Goal: Task Accomplishment & Management: Manage account settings

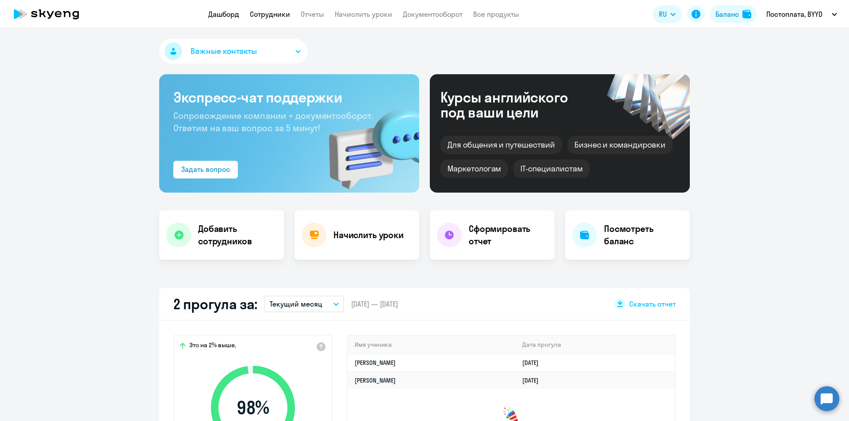
click at [267, 17] on link "Сотрудники" at bounding box center [270, 14] width 40 height 9
select select "30"
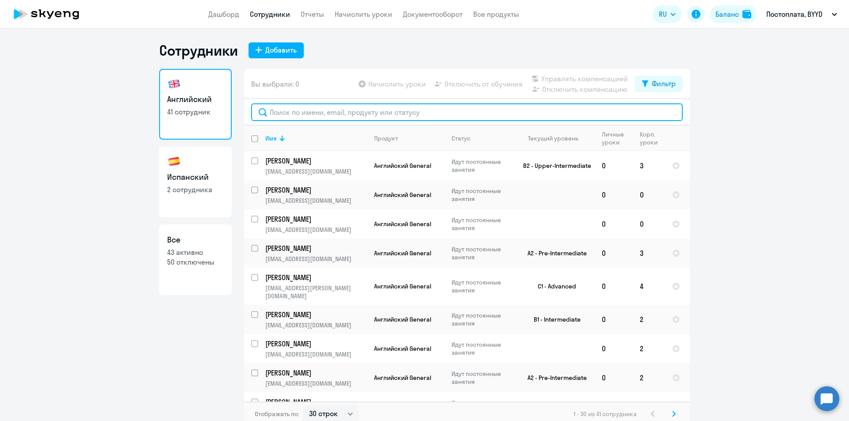
drag, startPoint x: 295, startPoint y: 109, endPoint x: 303, endPoint y: 101, distance: 11.6
click at [295, 109] on input "text" at bounding box center [467, 112] width 432 height 18
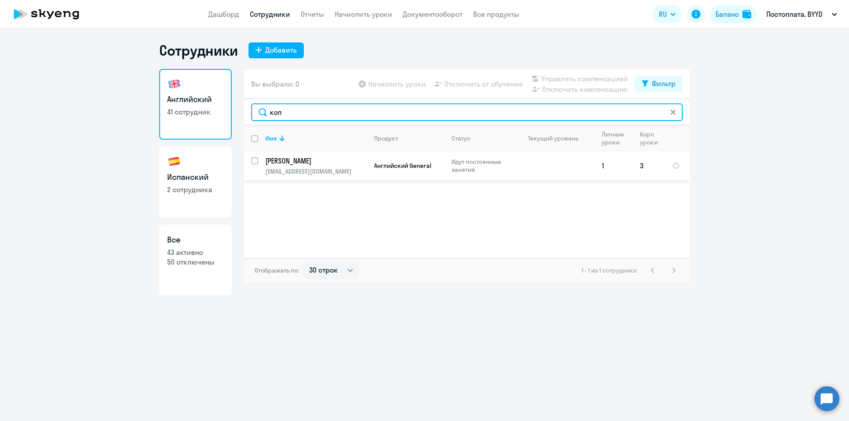
type input "коп"
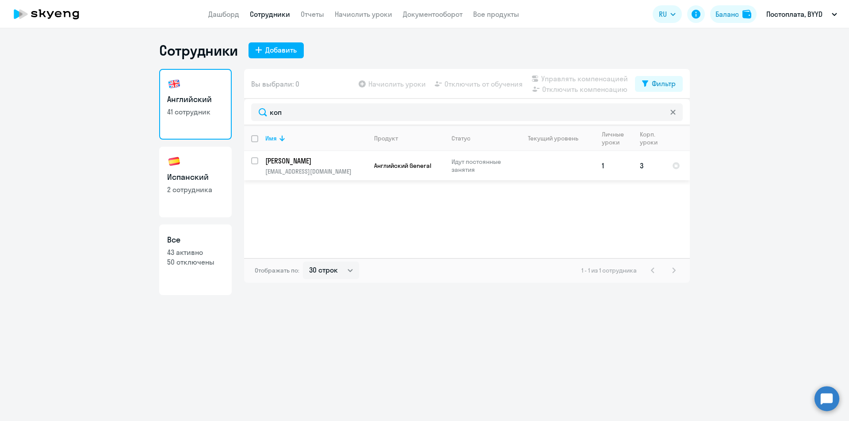
click at [255, 157] on div at bounding box center [255, 160] width 21 height 21
checkbox input "true"
click at [494, 84] on span "Отключить от обучения" at bounding box center [483, 84] width 78 height 11
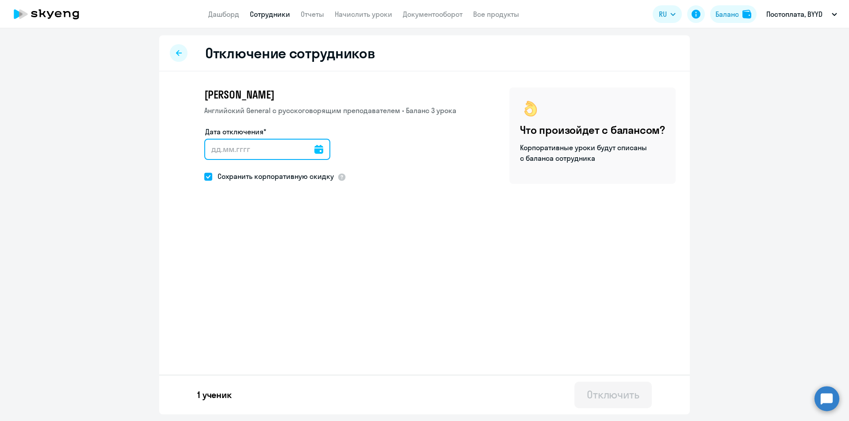
click at [264, 151] on input "Дата отключения*" at bounding box center [267, 149] width 126 height 21
click at [306, 152] on input "Дата отключения*" at bounding box center [267, 149] width 126 height 21
click at [314, 150] on icon at bounding box center [318, 149] width 9 height 9
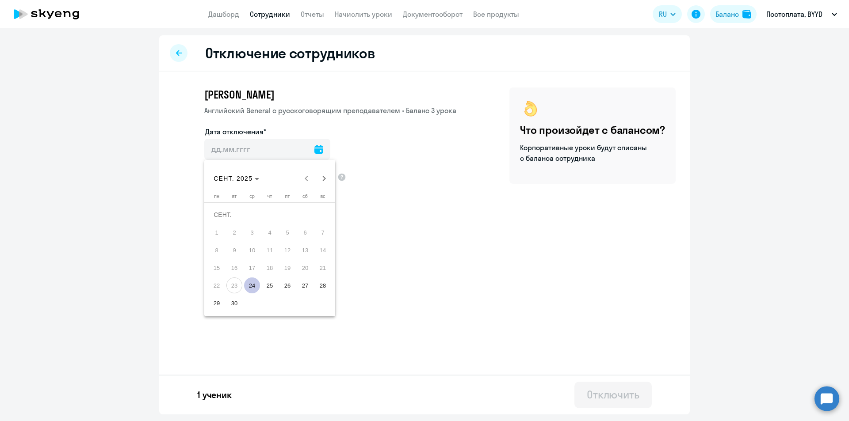
click at [213, 298] on span "29" at bounding box center [217, 303] width 16 height 16
type input "[DATE]"
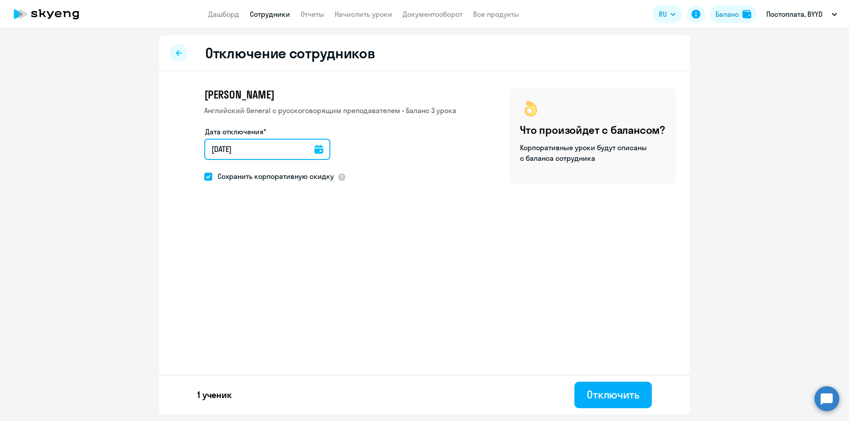
click at [281, 149] on input "[DATE]" at bounding box center [267, 149] width 126 height 21
click at [321, 149] on input "[DATE]" at bounding box center [267, 149] width 126 height 21
click at [316, 149] on icon at bounding box center [318, 149] width 9 height 9
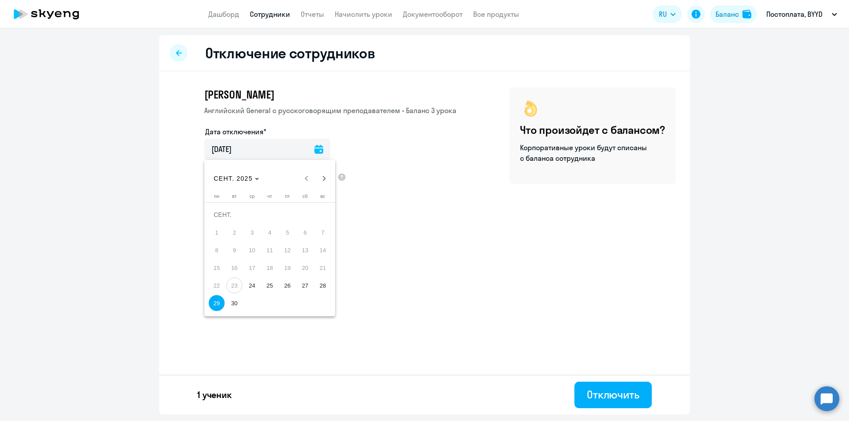
click at [318, 282] on span "28" at bounding box center [323, 286] width 16 height 16
type input "[DATE]"
click at [206, 179] on span at bounding box center [208, 177] width 8 height 8
click at [204, 177] on input "Сохранить корпоративную скидку" at bounding box center [204, 176] width 0 height 0
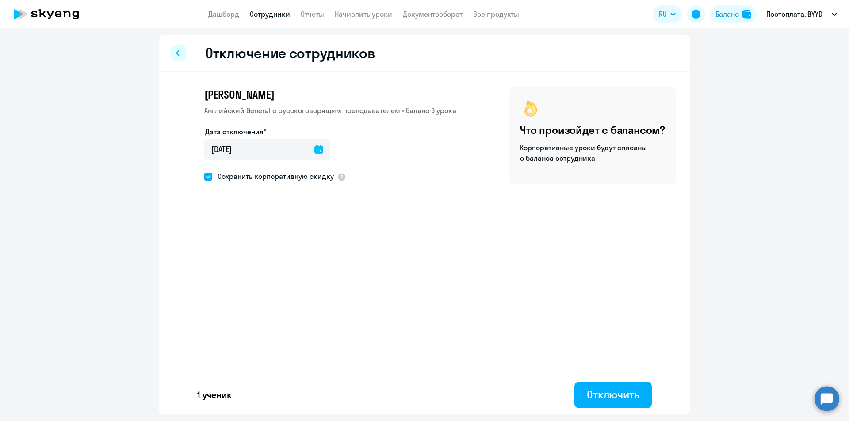
checkbox input "false"
click at [592, 400] on div "Отключить" at bounding box center [613, 395] width 53 height 14
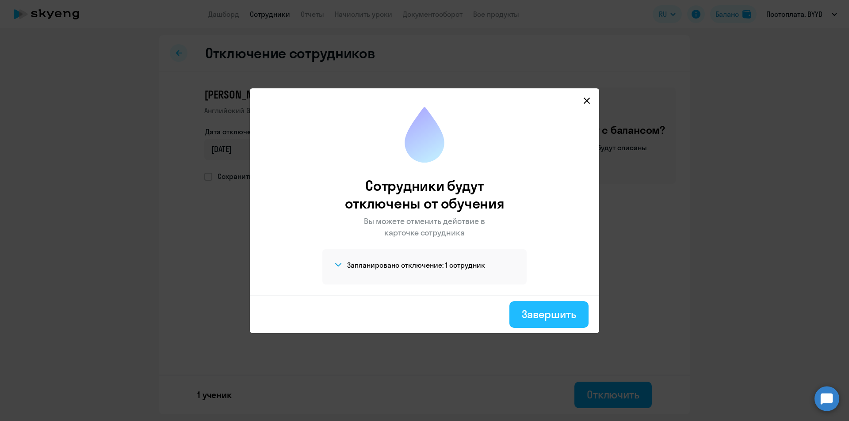
click at [554, 319] on div "Завершить" at bounding box center [549, 314] width 54 height 14
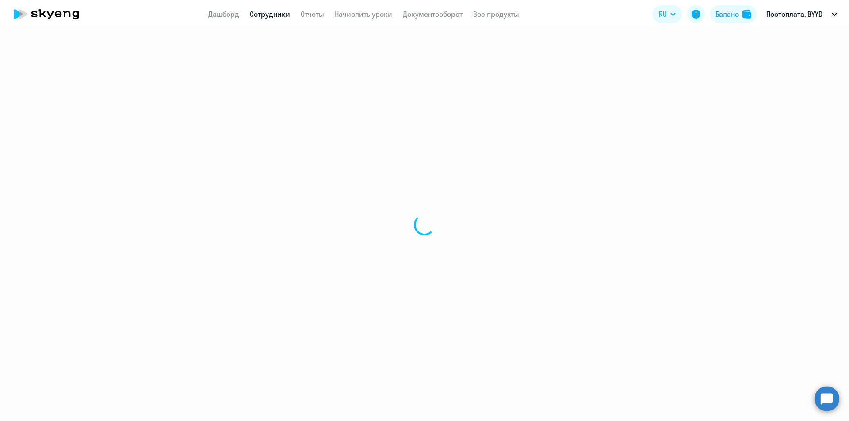
select select "30"
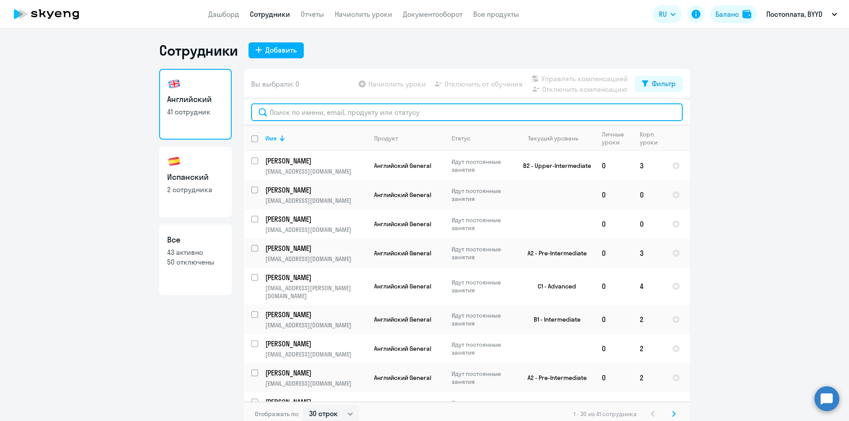
click at [297, 108] on input "text" at bounding box center [467, 112] width 432 height 18
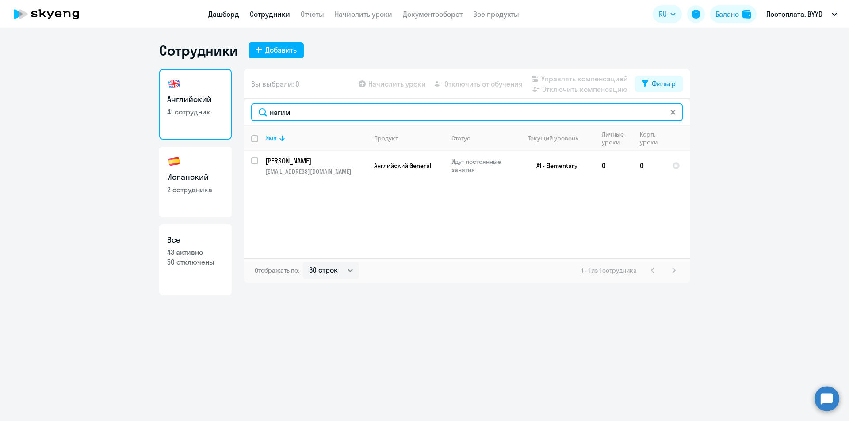
type input "нагим"
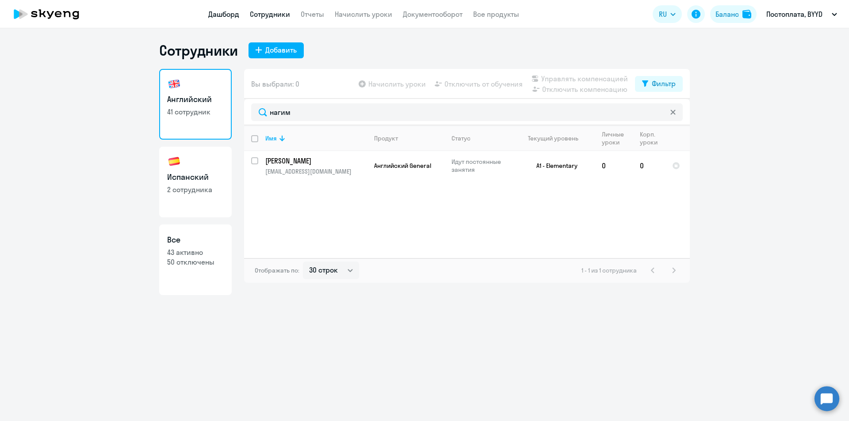
click at [232, 14] on link "Дашборд" at bounding box center [223, 14] width 31 height 9
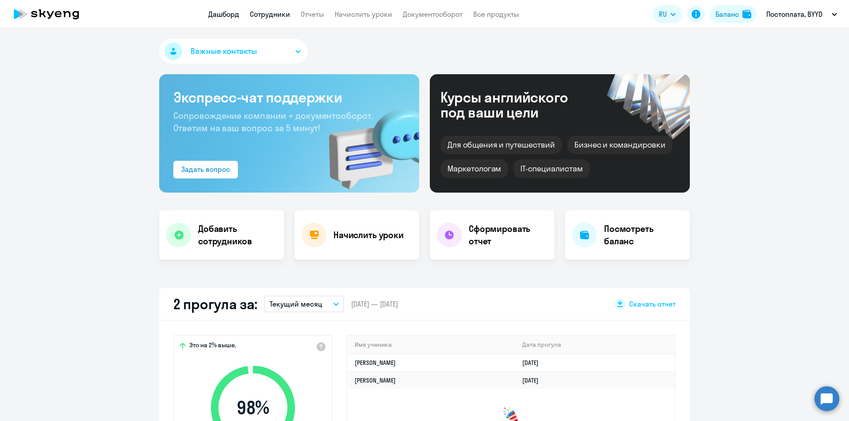
click at [279, 11] on link "Сотрудники" at bounding box center [270, 14] width 40 height 9
select select "30"
